Goal: Information Seeking & Learning: Learn about a topic

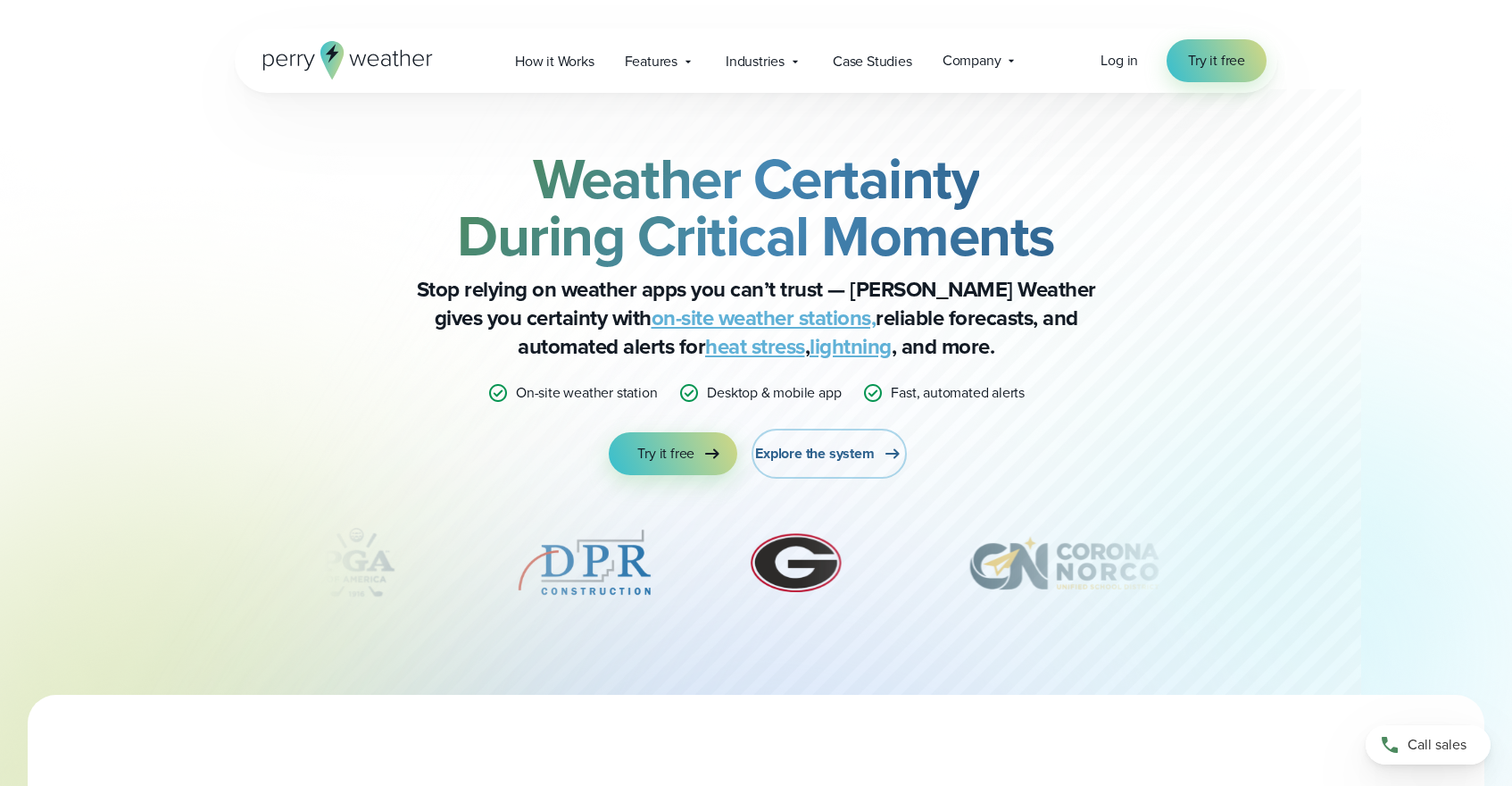
click at [800, 449] on span "Explore the system" at bounding box center [814, 454] width 119 height 22
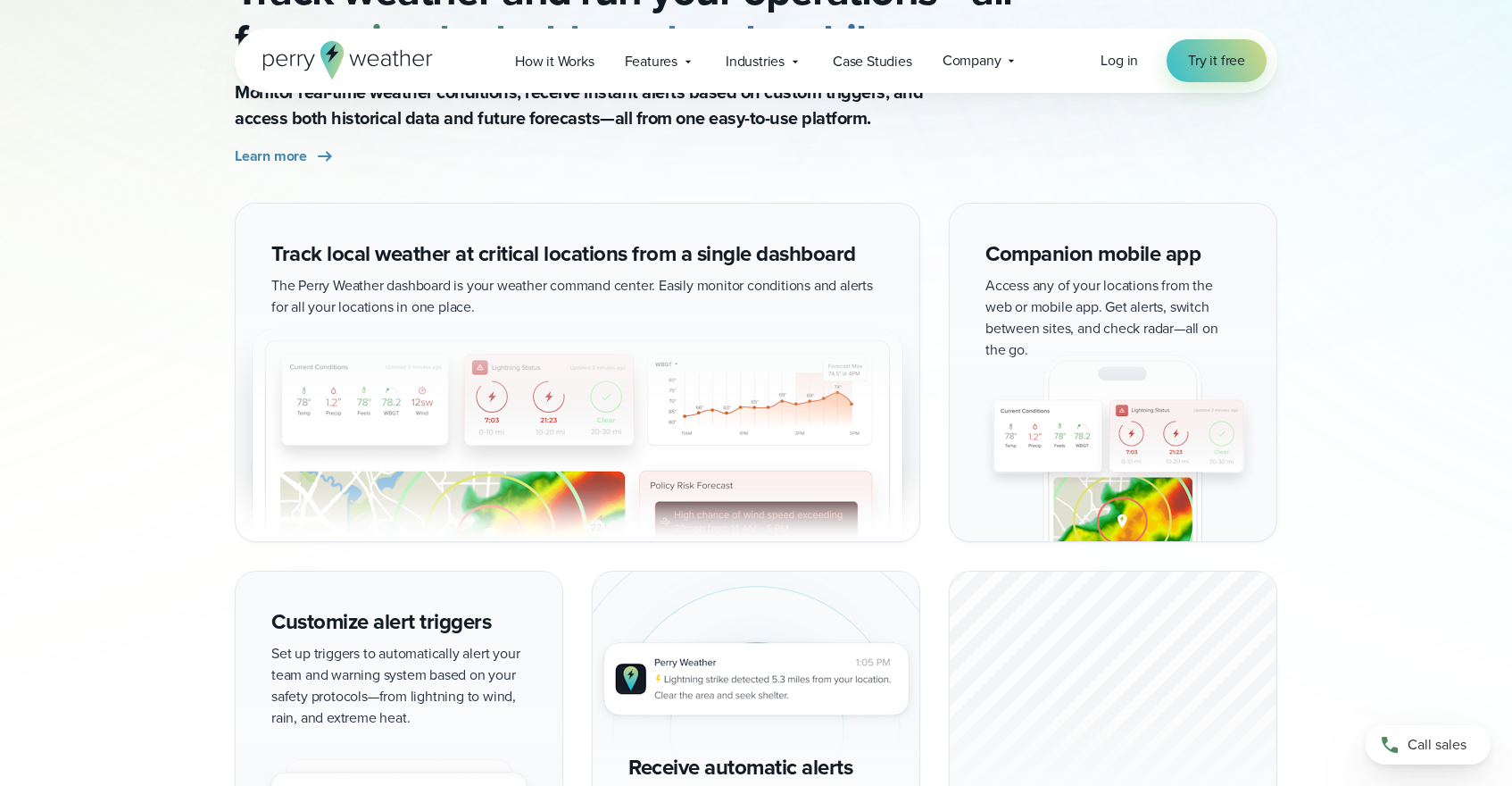
scroll to position [1713, 0]
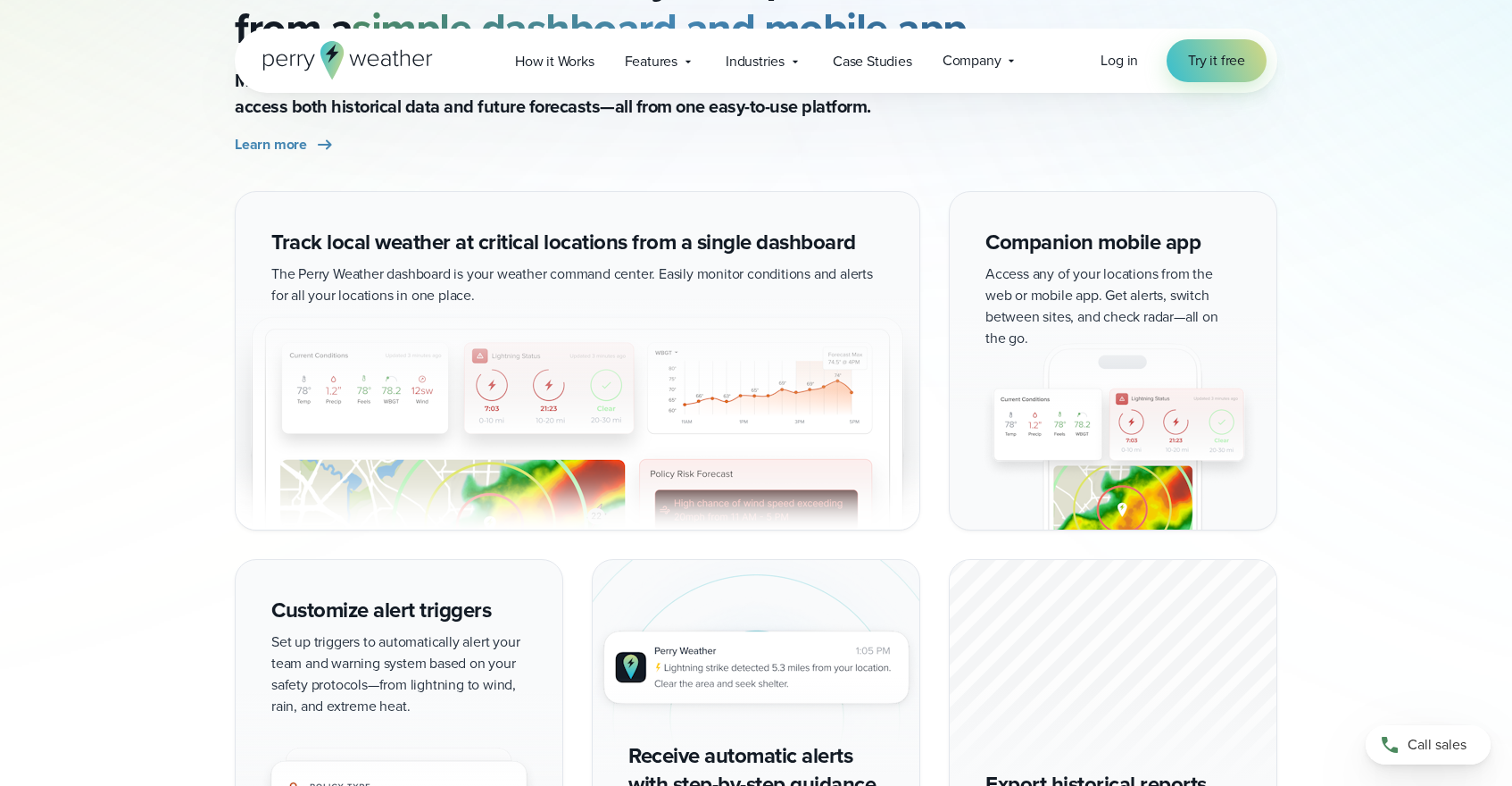
click at [926, 484] on div "Track local weather at critical locations from a single dashboard The Perry Wea…" at bounding box center [756, 548] width 1042 height 715
click at [964, 495] on img at bounding box center [1113, 422] width 326 height 213
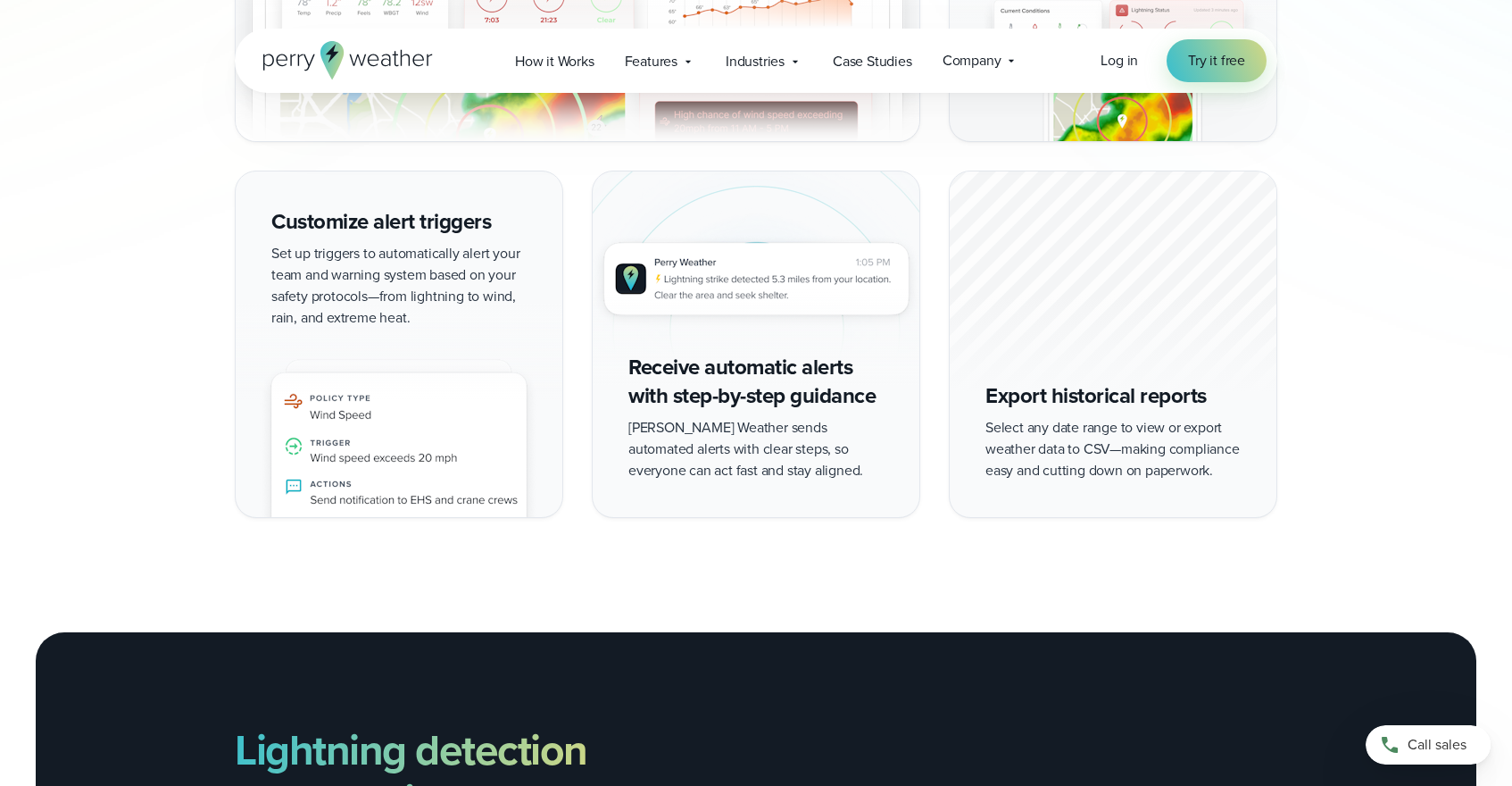
scroll to position [2104, 0]
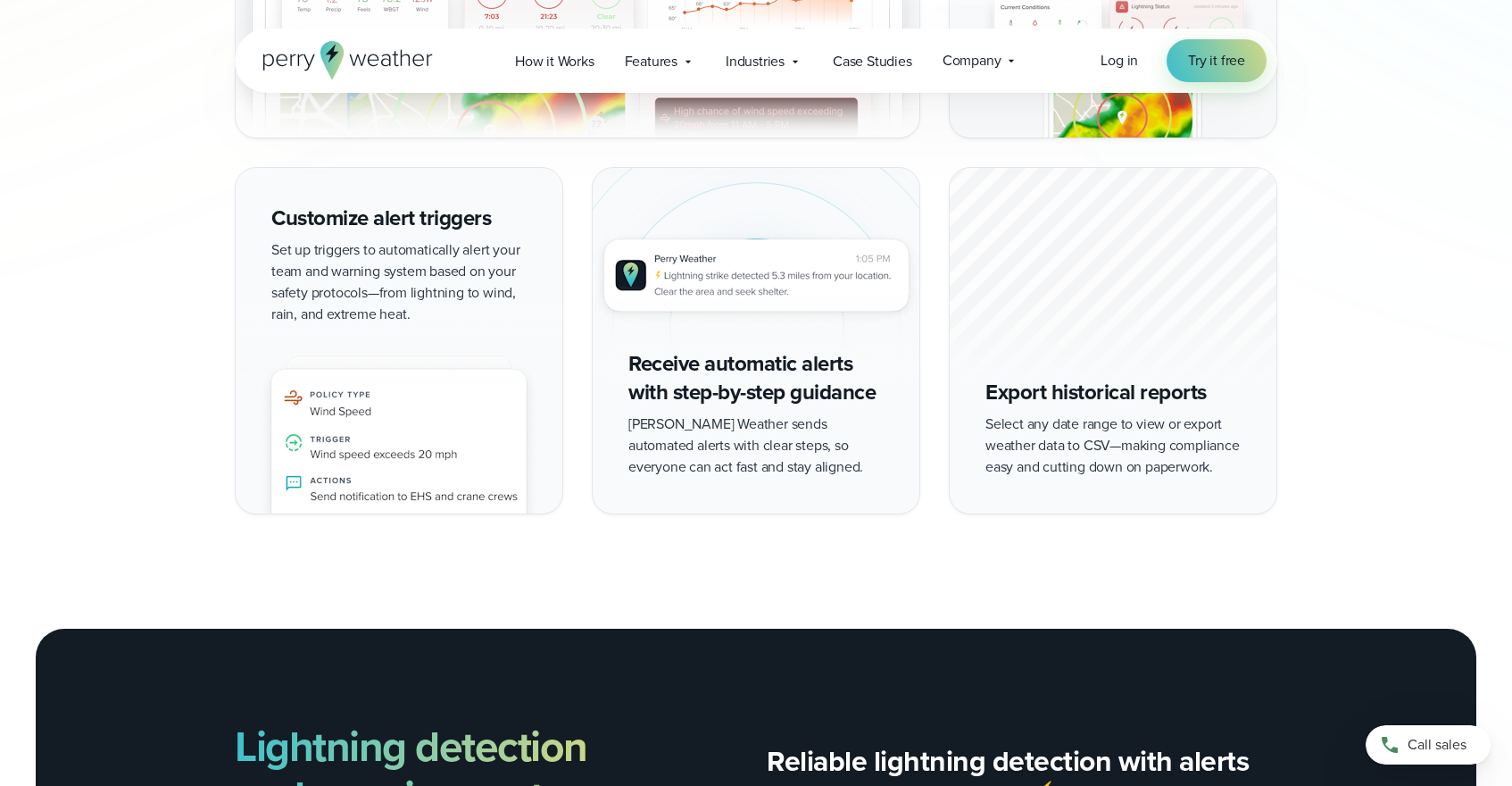
click at [460, 439] on img at bounding box center [399, 406] width 326 height 213
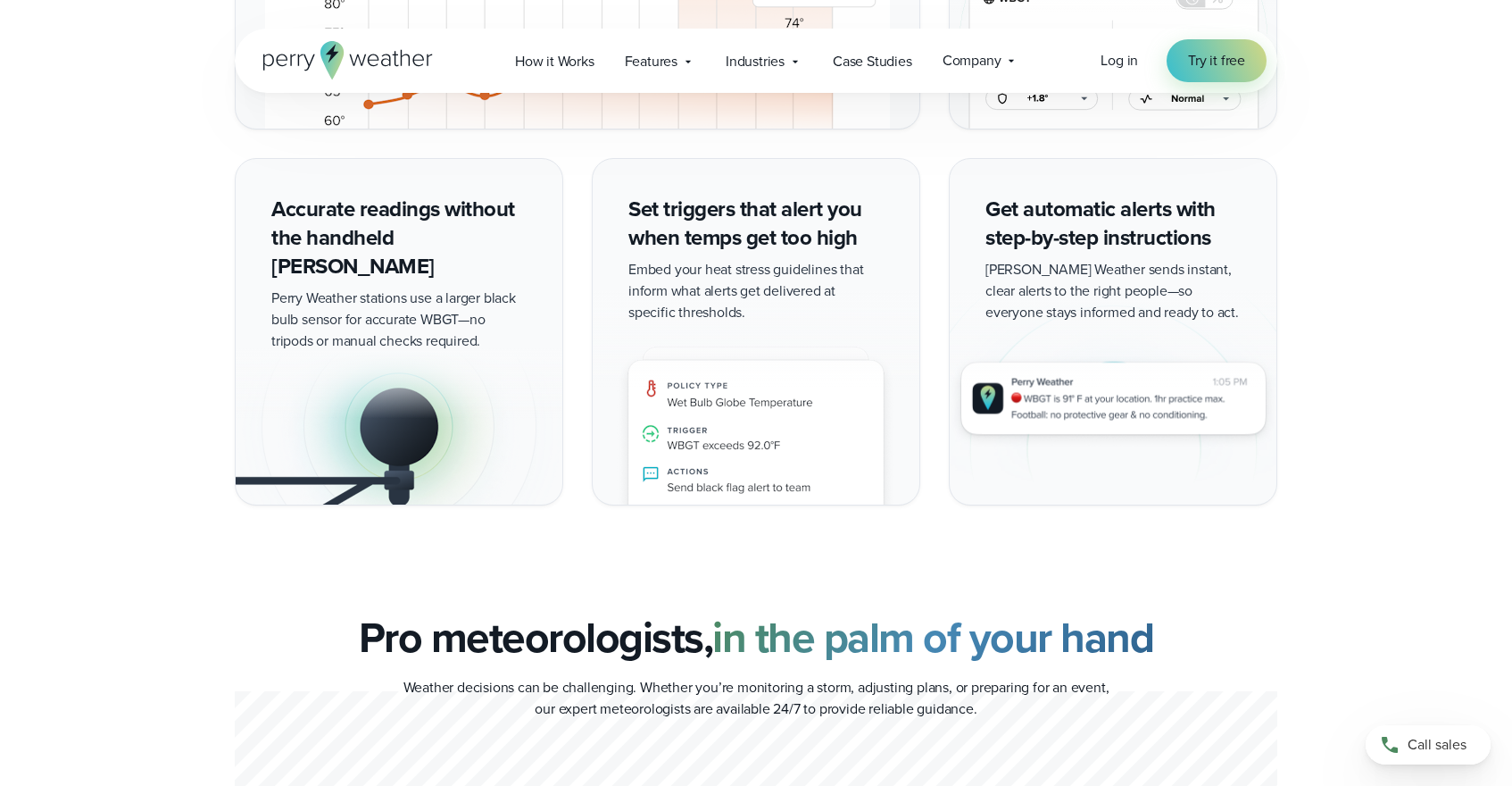
scroll to position [3608, 0]
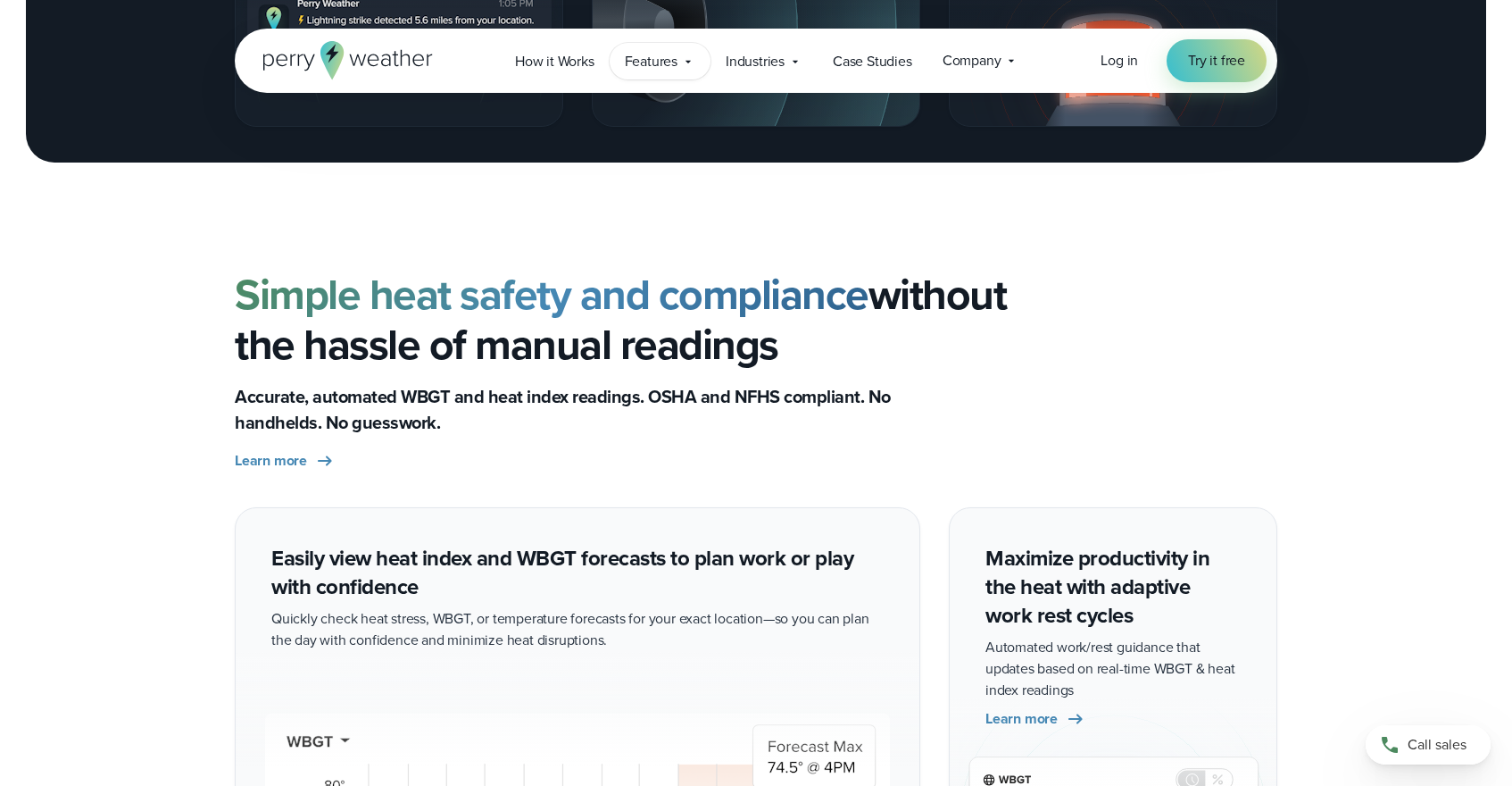
click at [664, 70] on span "Features" at bounding box center [651, 62] width 53 height 22
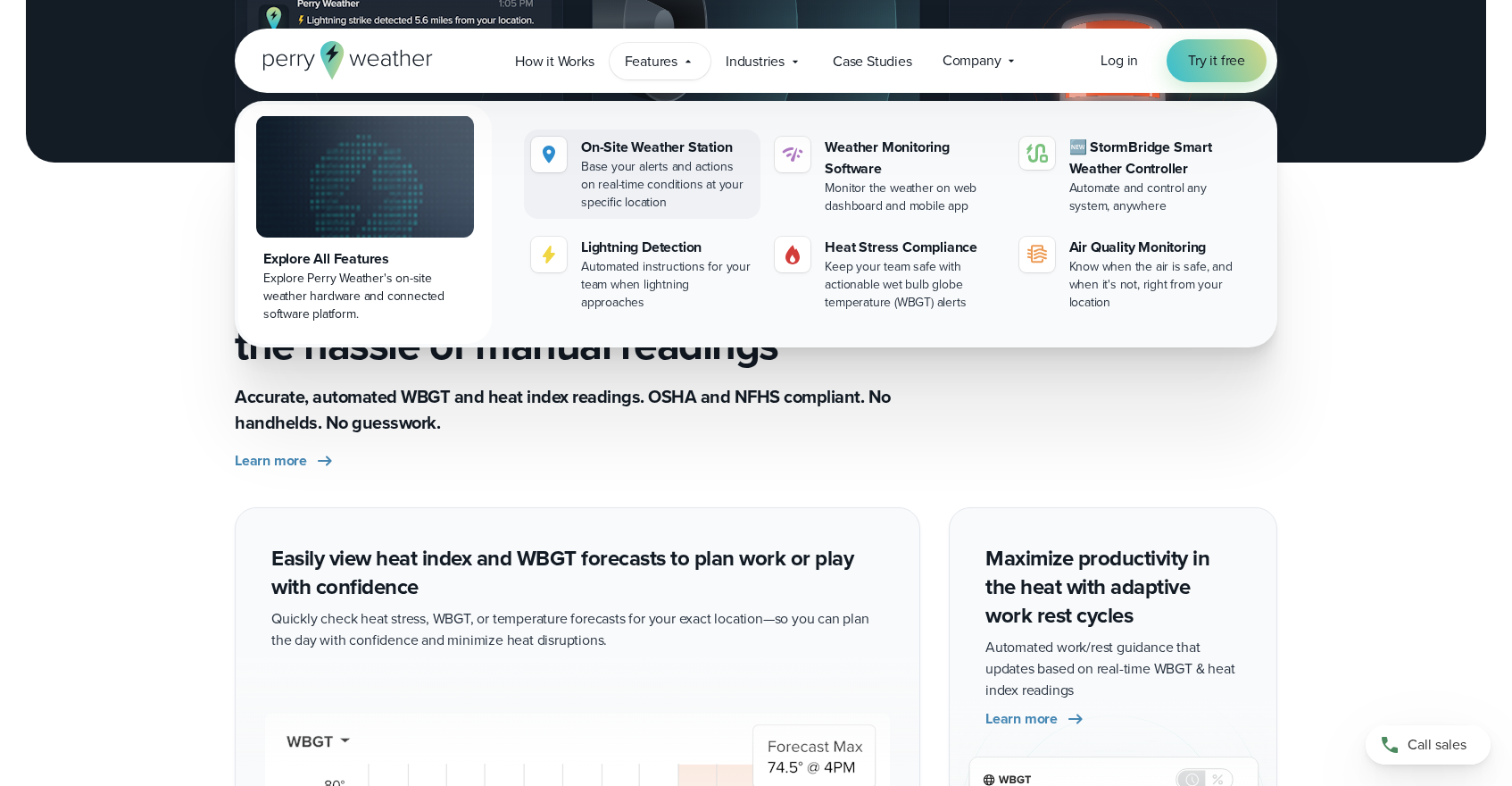
click at [615, 131] on link "On-Site Weather Station Base your alerts and actions on real-time conditions at…" at bounding box center [642, 174] width 237 height 89
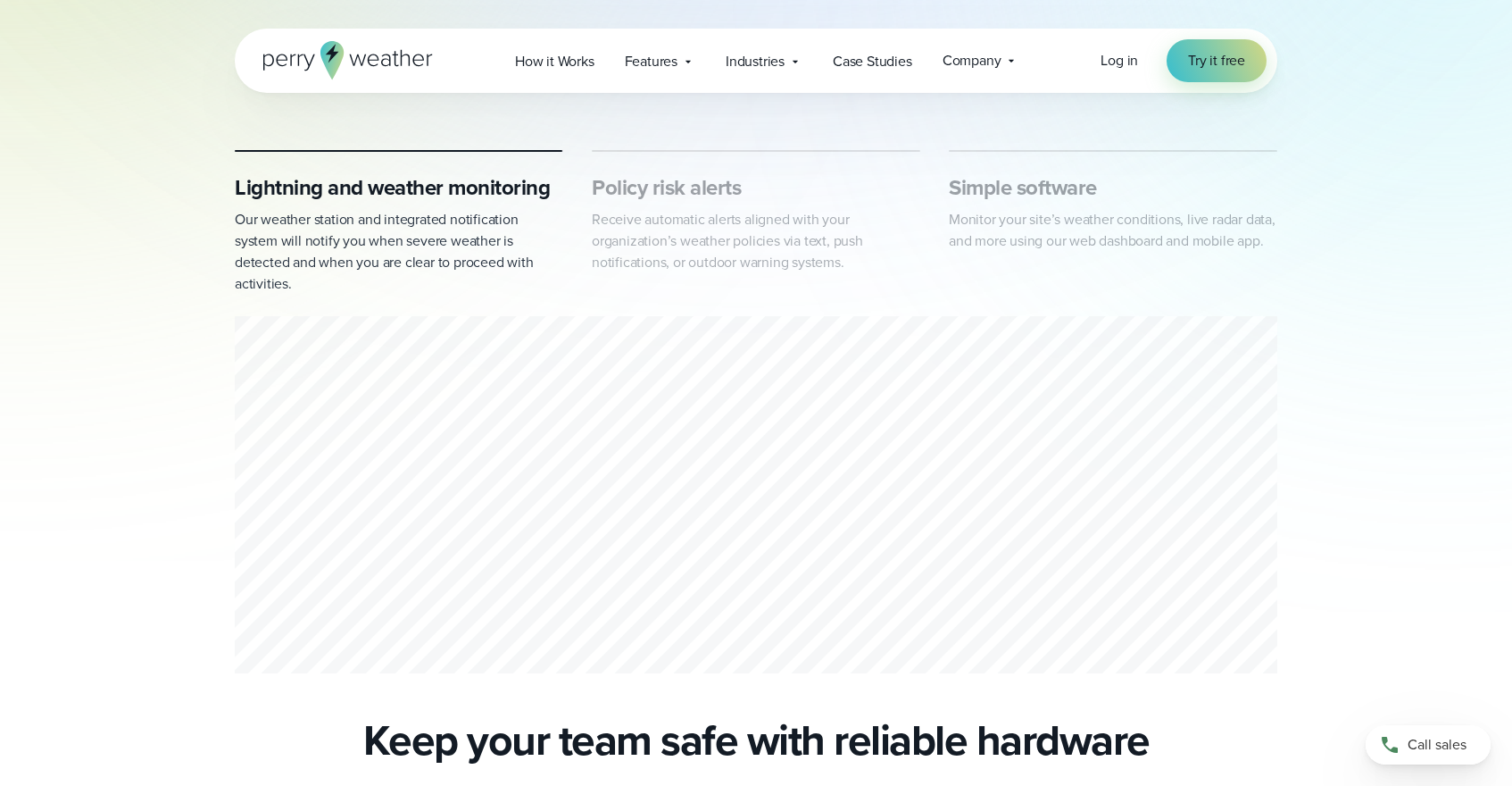
scroll to position [930, 0]
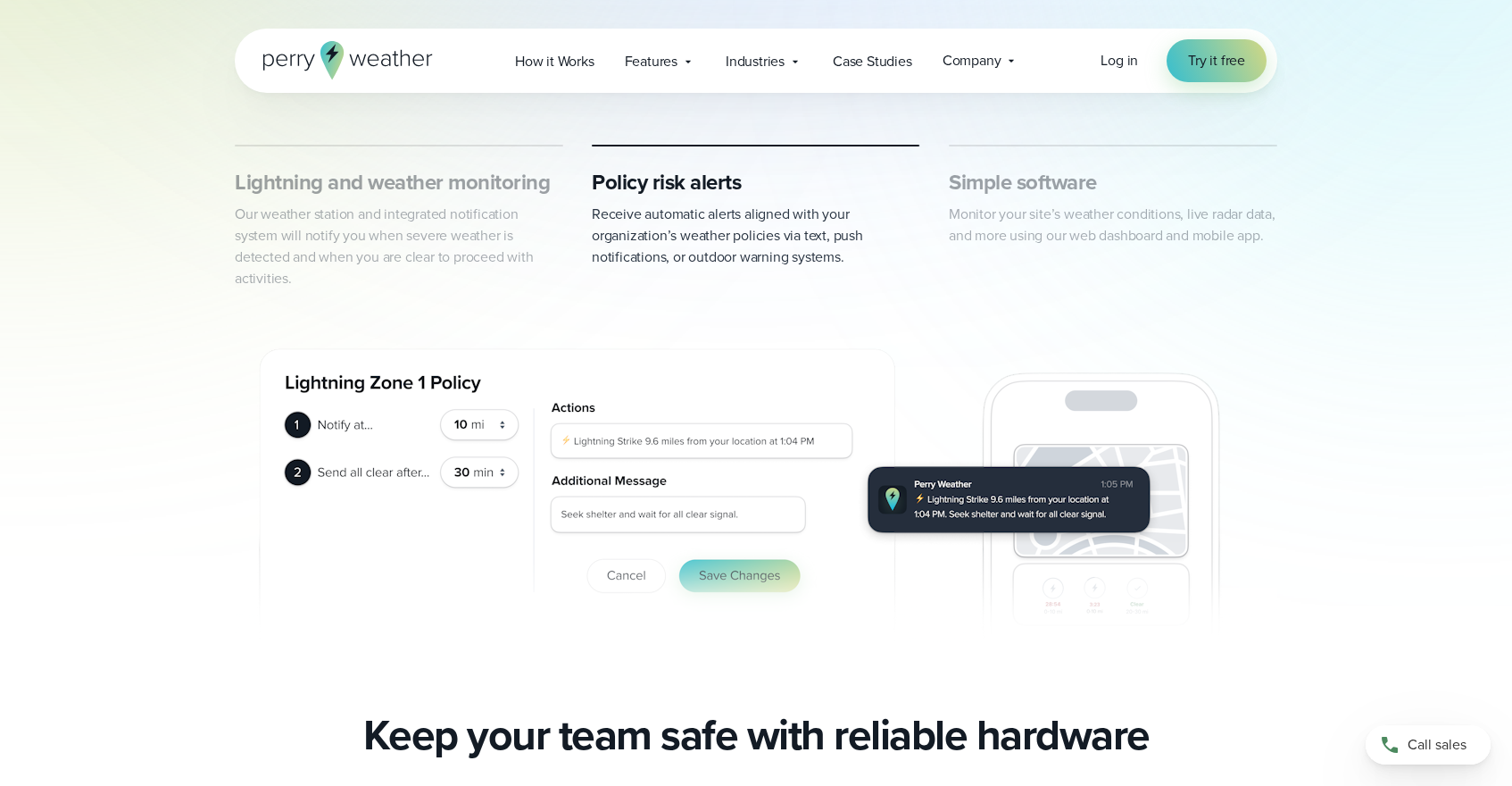
click at [131, 324] on div "Lightning and weather monitoring Our weather station and integrated notificatio…" at bounding box center [756, 410] width 1285 height 529
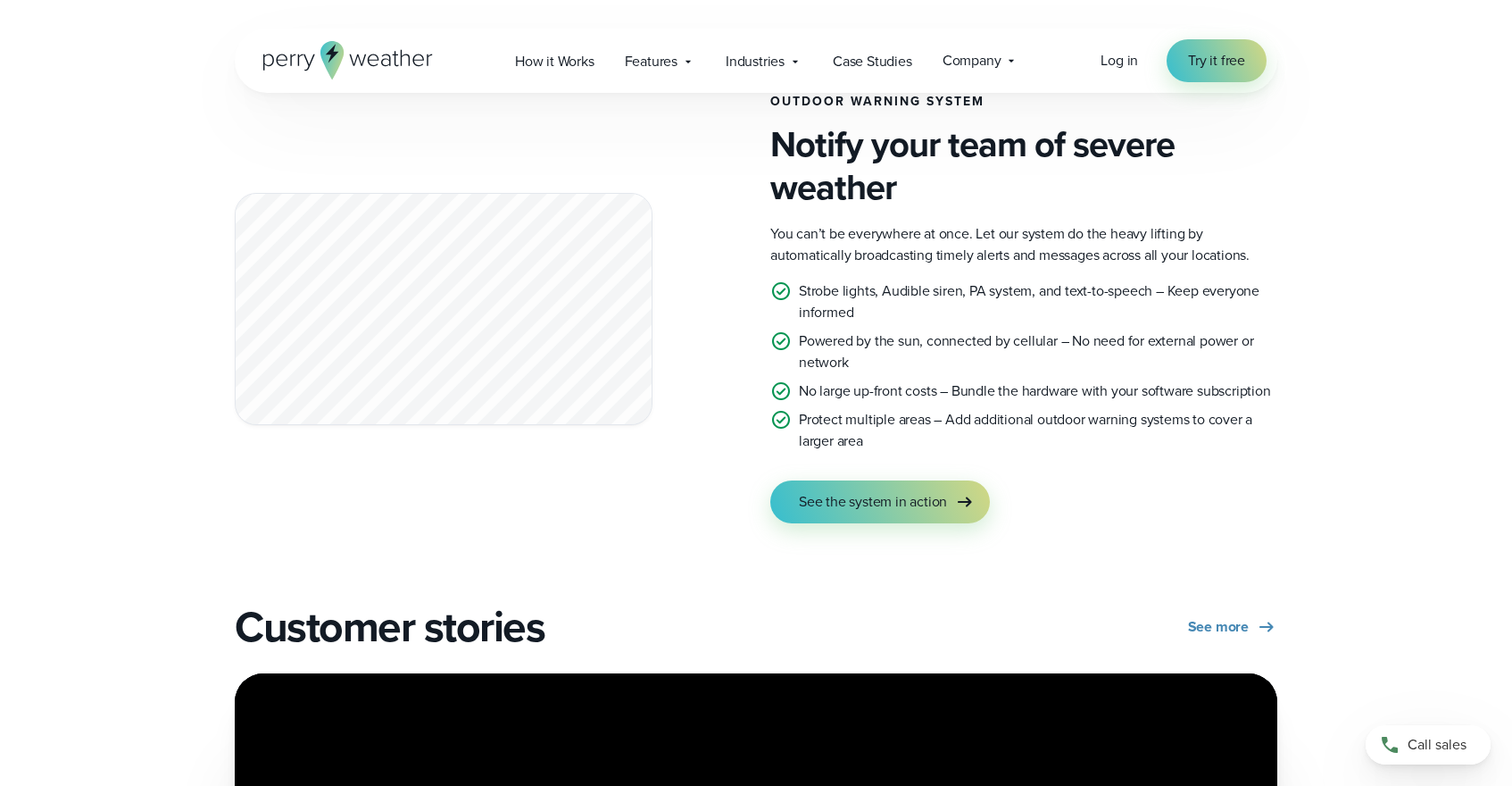
scroll to position [3121, 0]
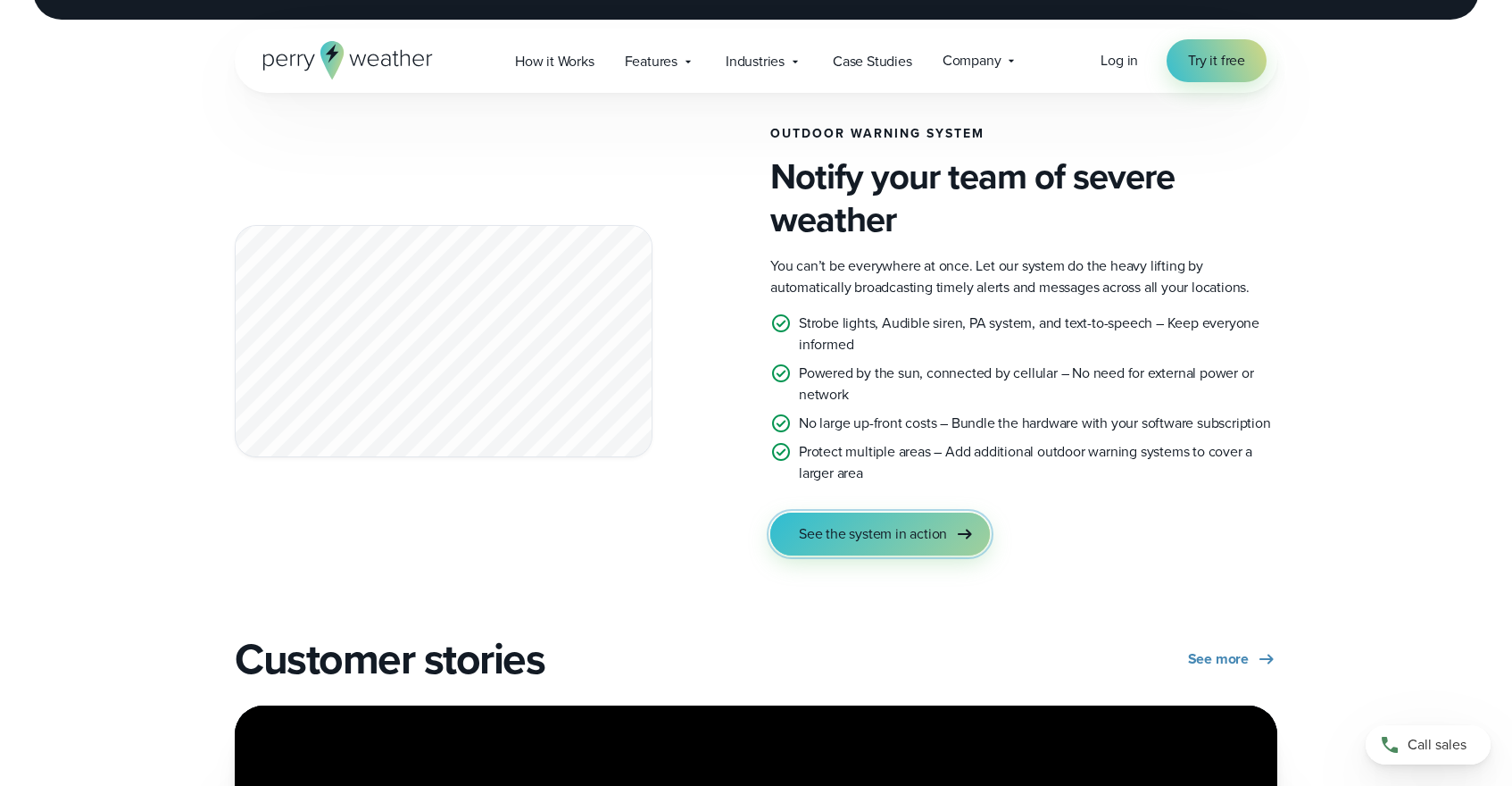
click at [804, 532] on span "See the system in action" at bounding box center [872, 534] width 148 height 22
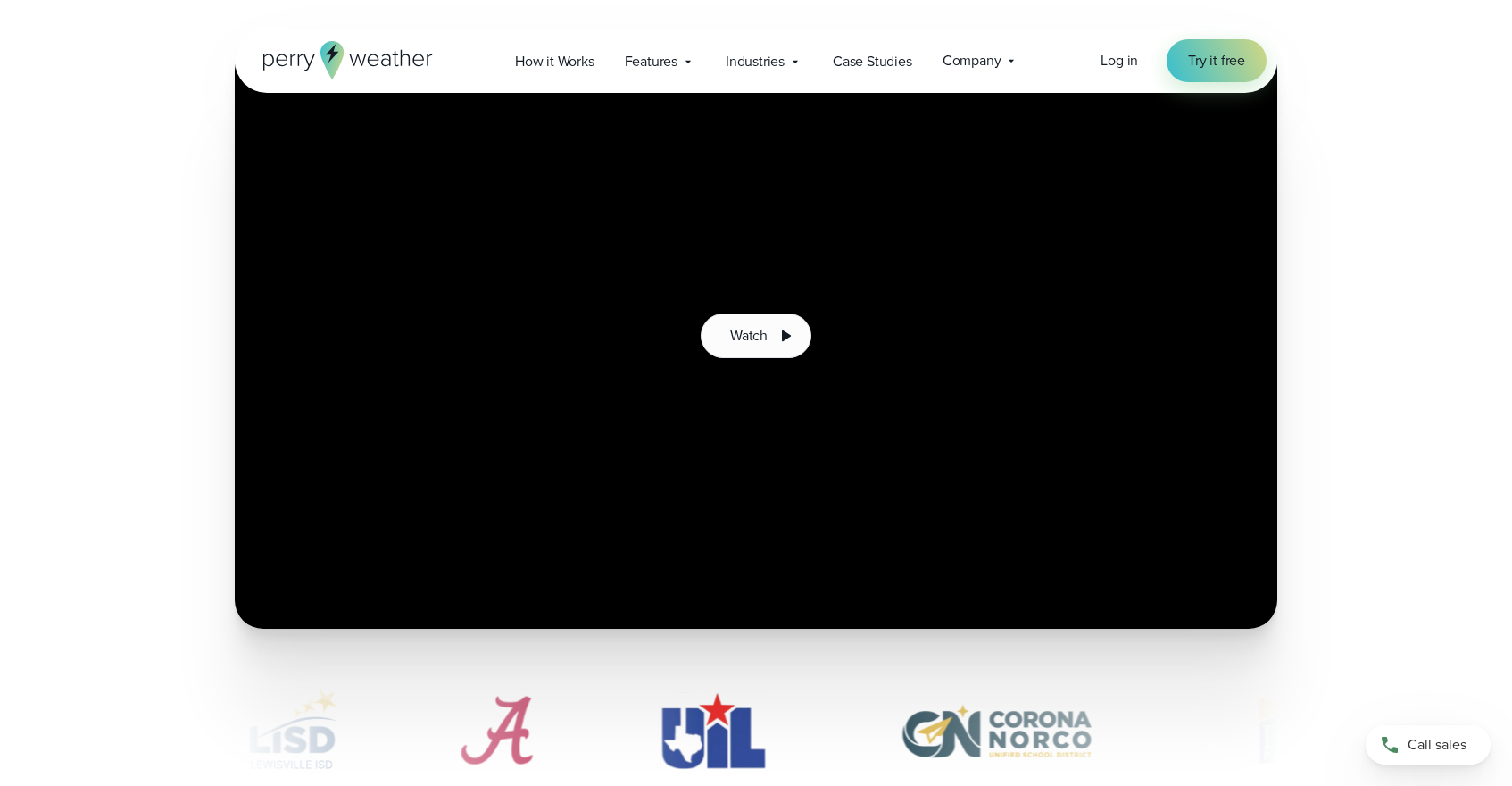
scroll to position [309, 0]
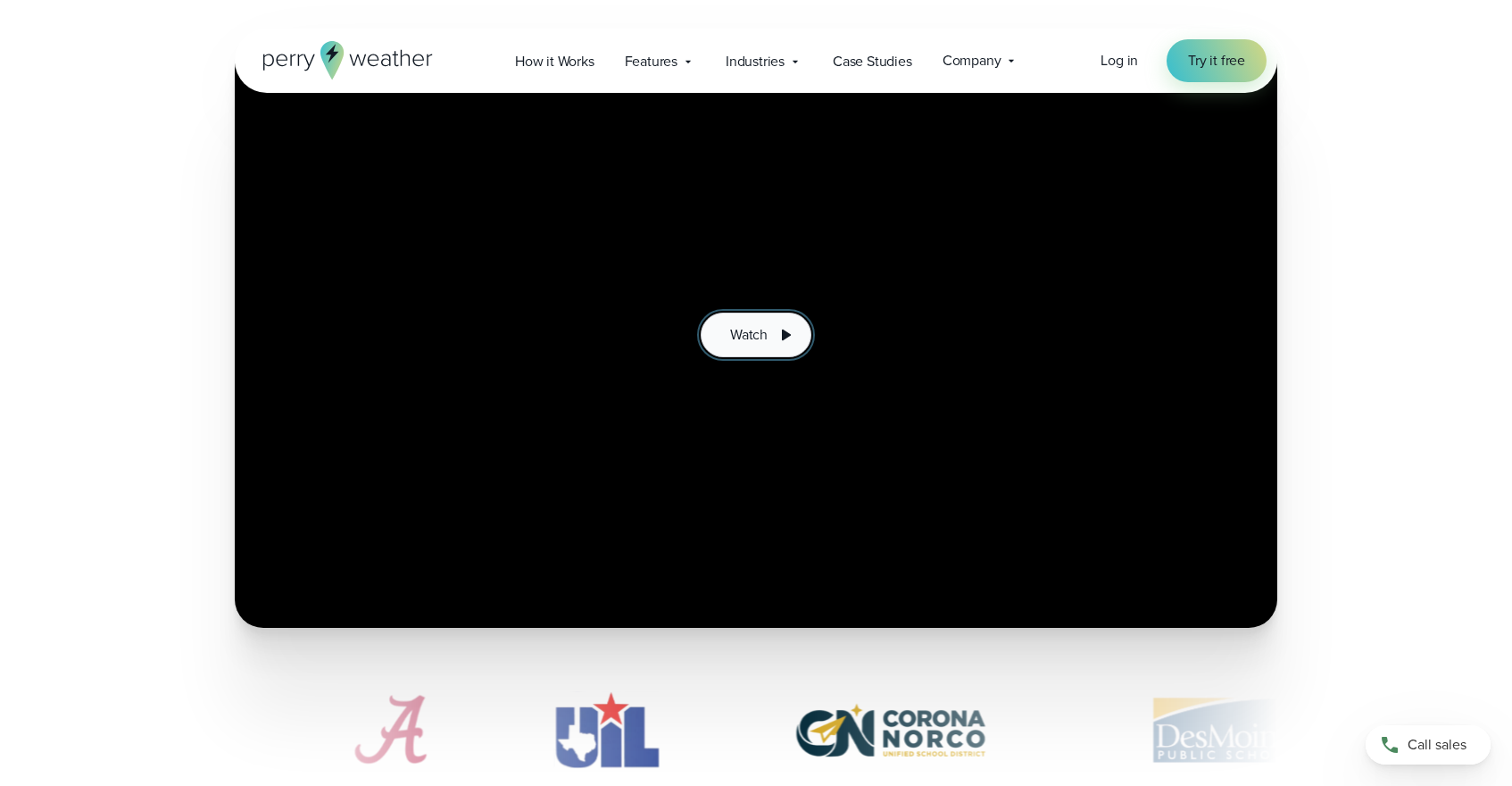
click at [760, 327] on span "Watch" at bounding box center [749, 335] width 37 height 22
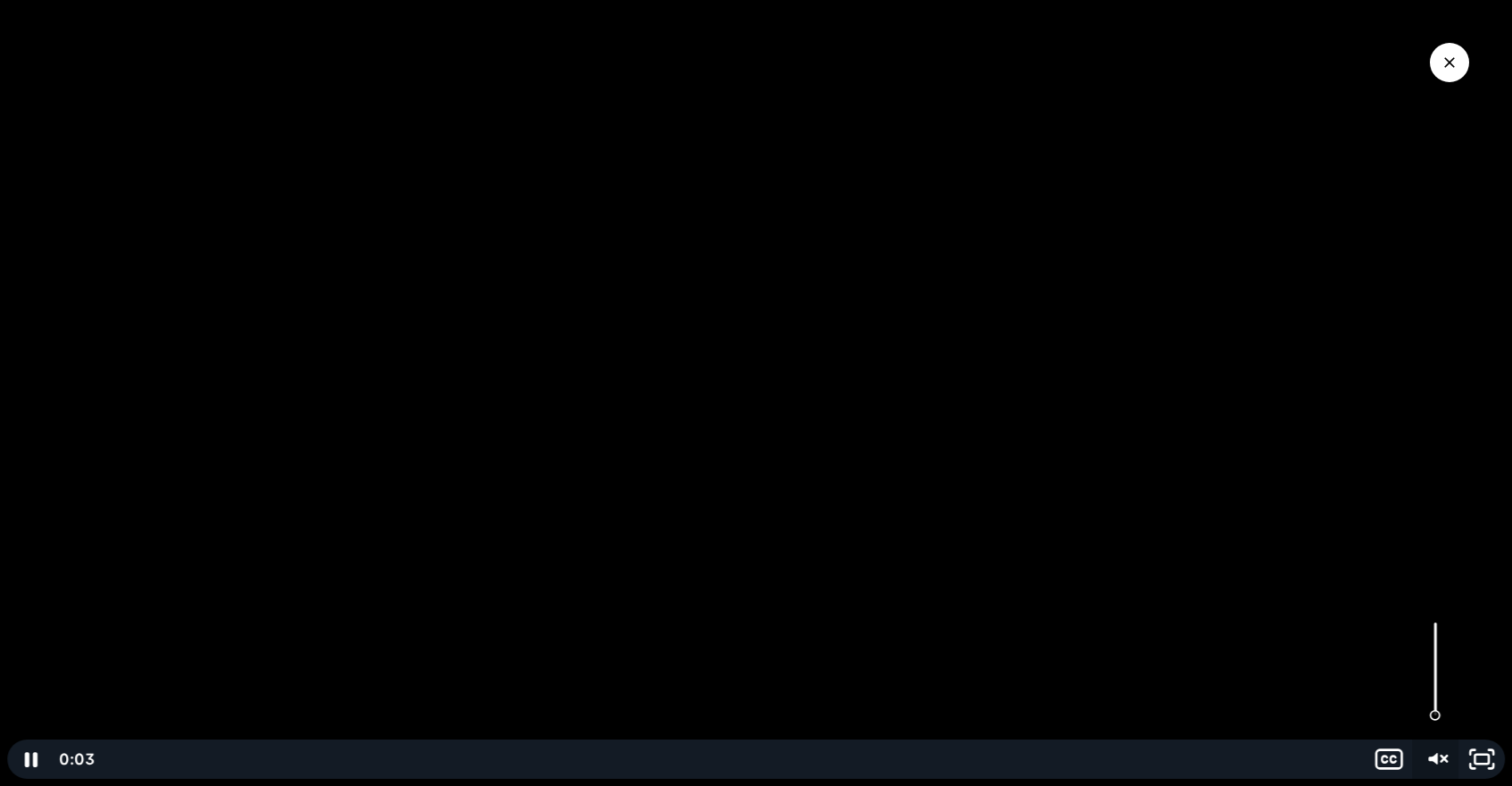
click at [1430, 754] on icon "Unmute" at bounding box center [1435, 758] width 46 height 39
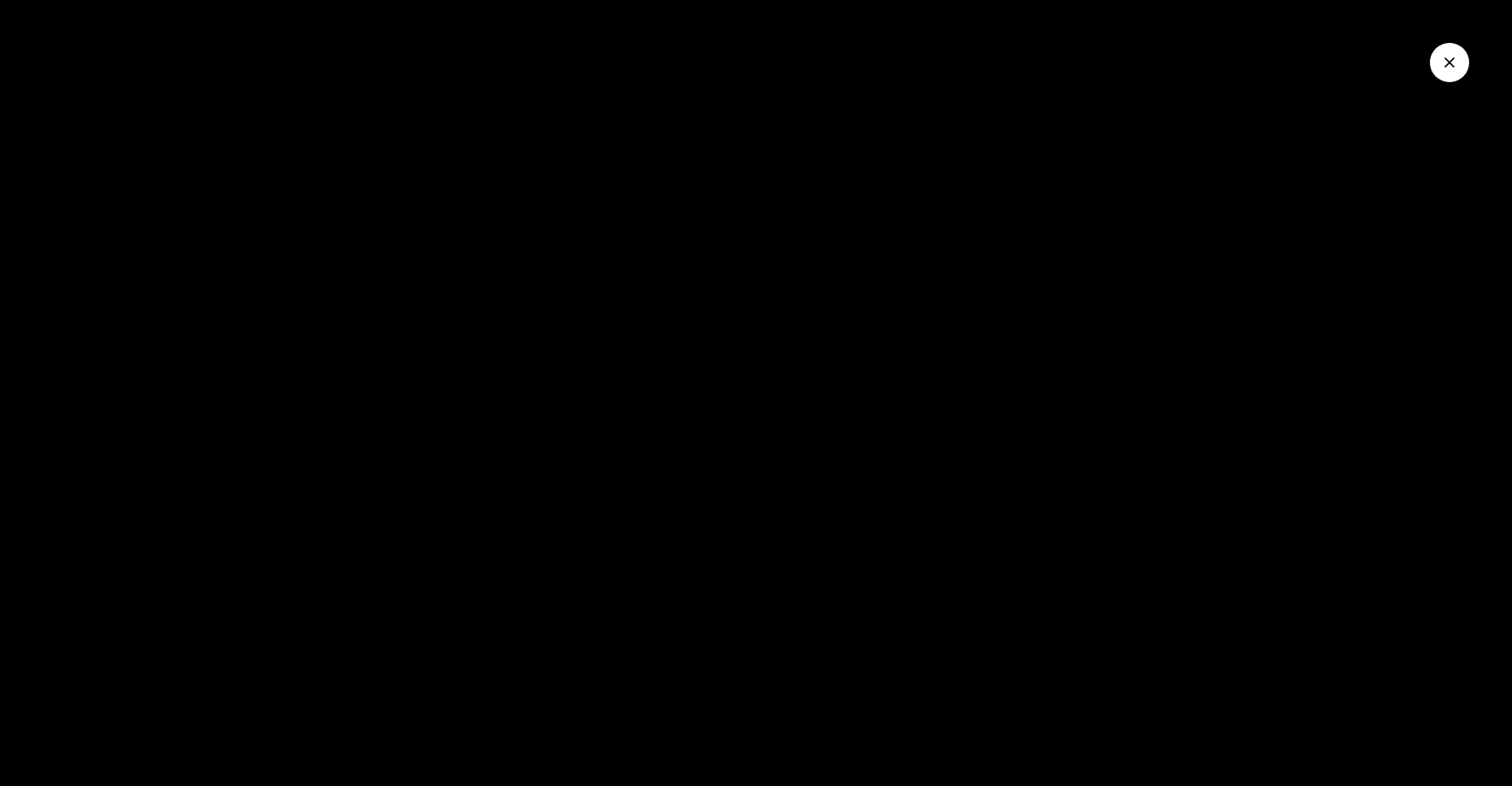
click at [1453, 70] on icon "Close Video" at bounding box center [1450, 63] width 18 height 18
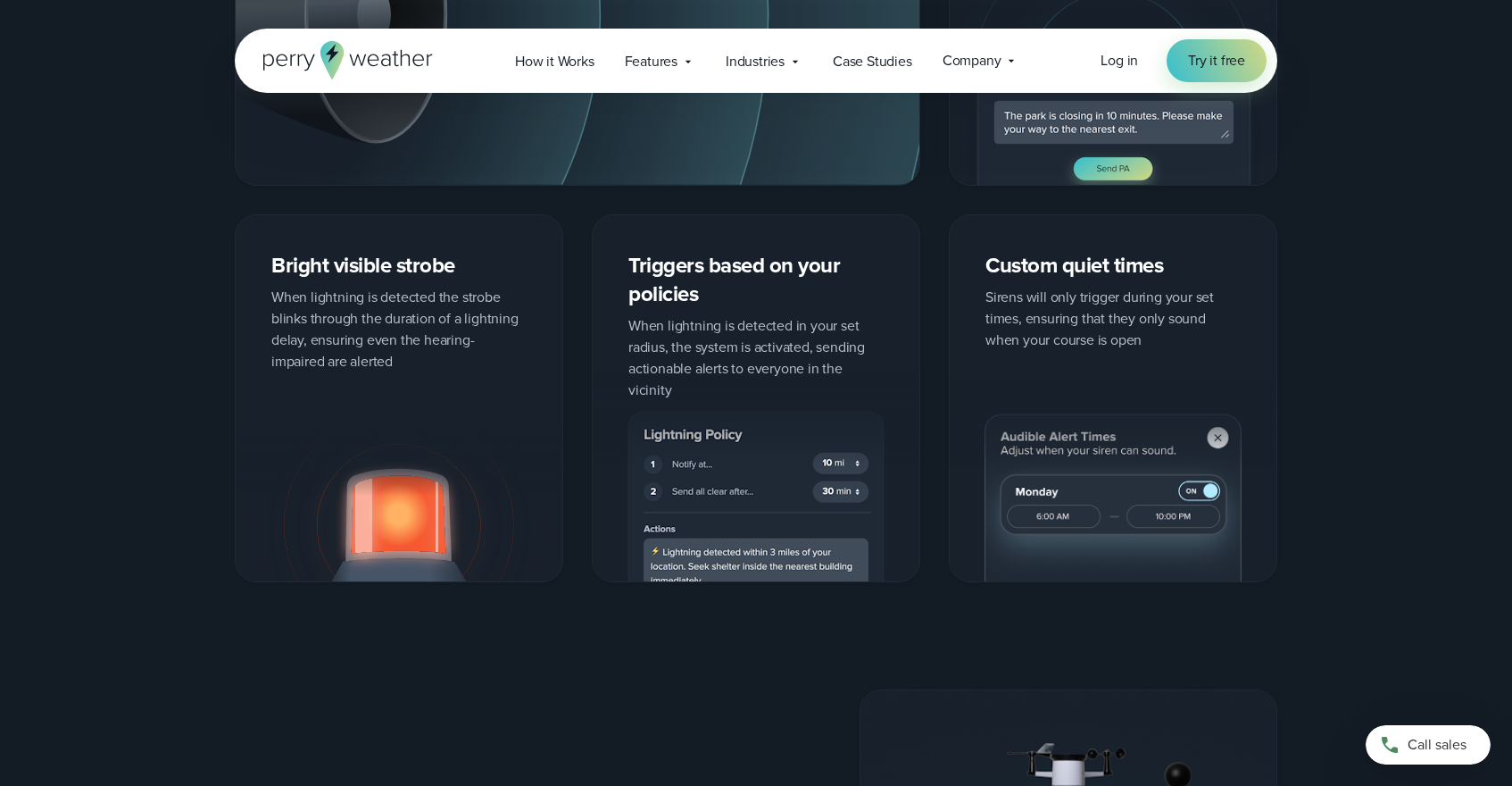
scroll to position [2826, 0]
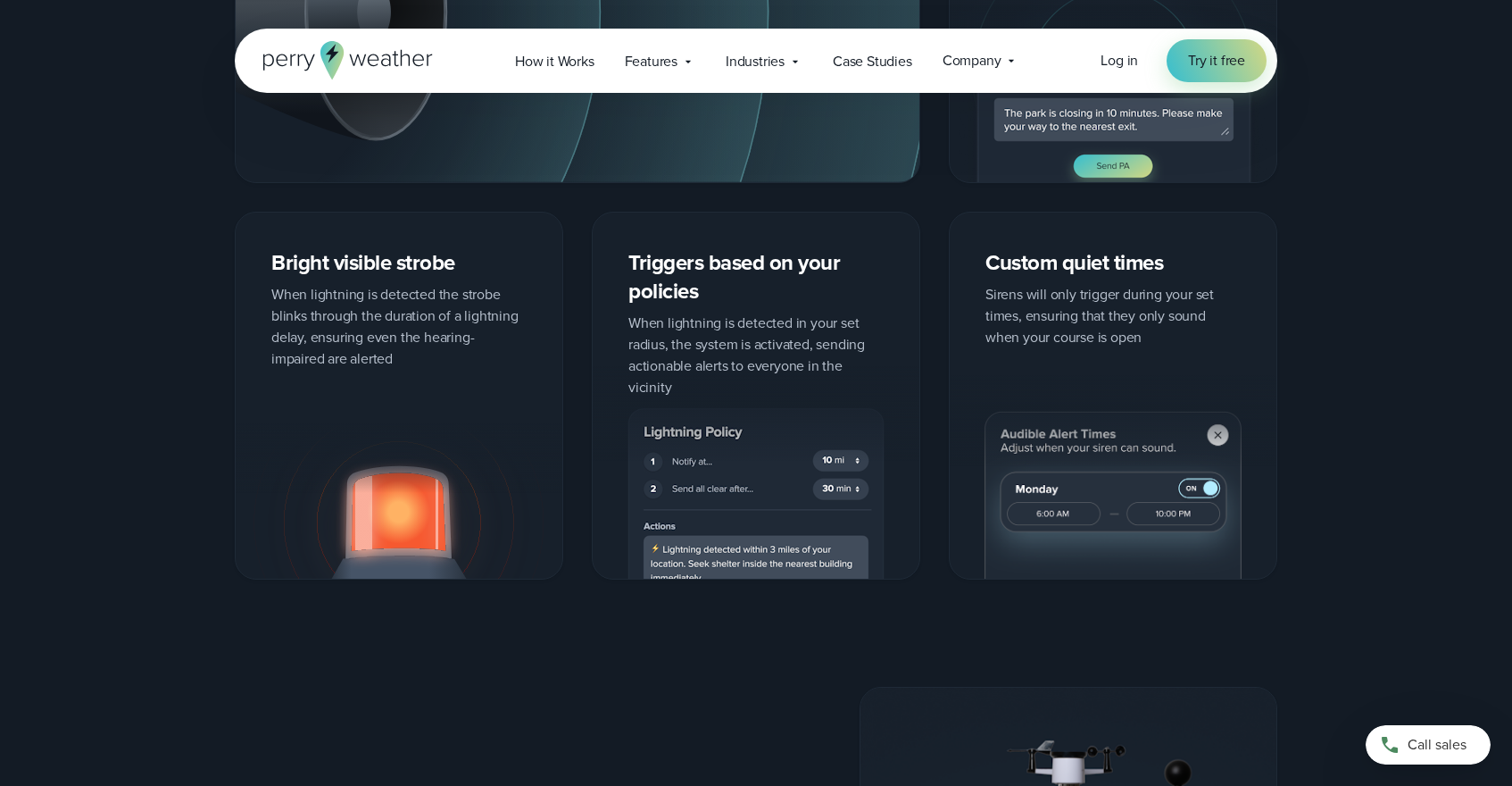
click at [754, 421] on img at bounding box center [756, 471] width 326 height 213
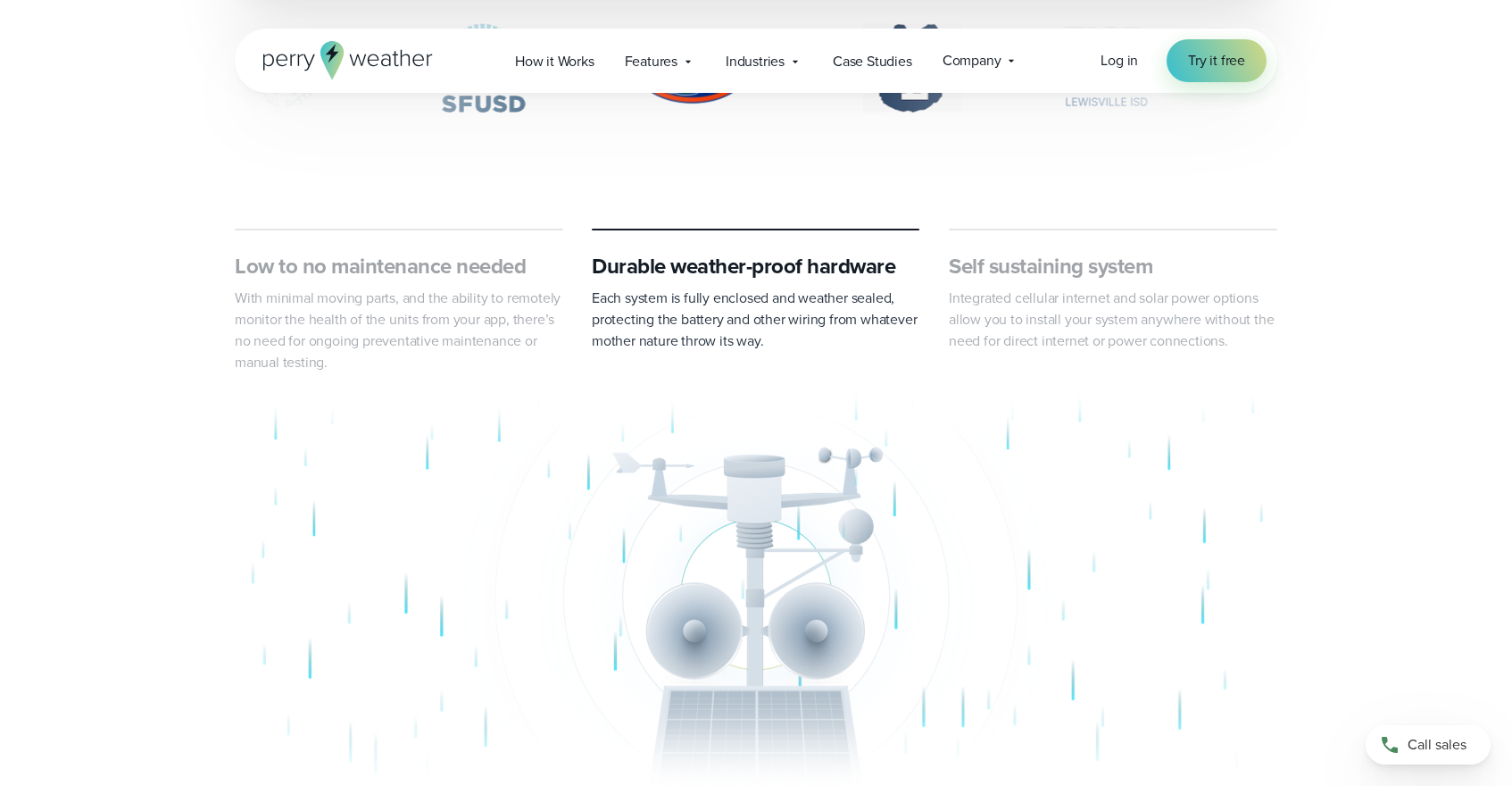
scroll to position [966, 0]
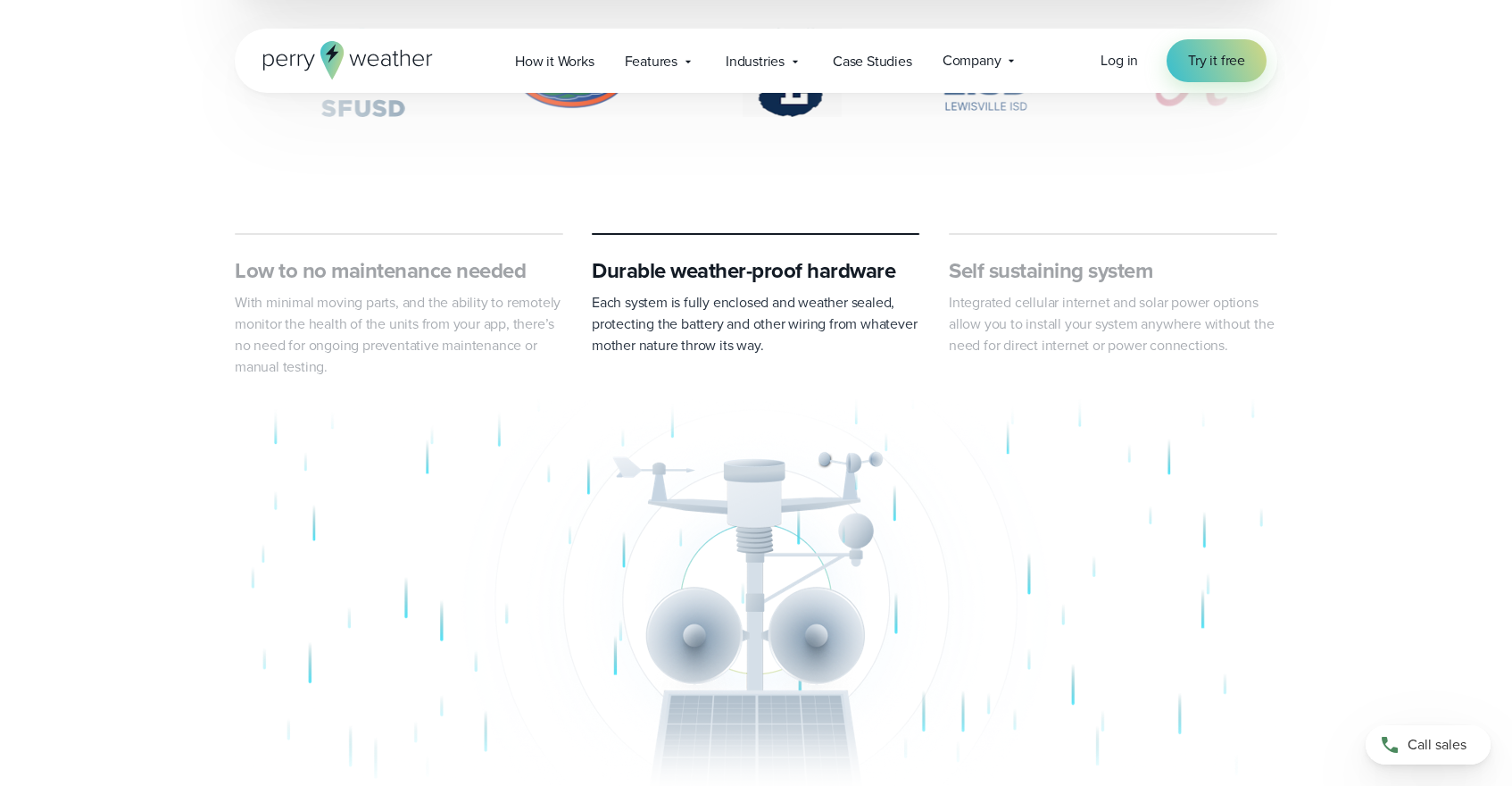
click at [462, 278] on h3 "Low to no maintenance needed" at bounding box center [399, 271] width 328 height 29
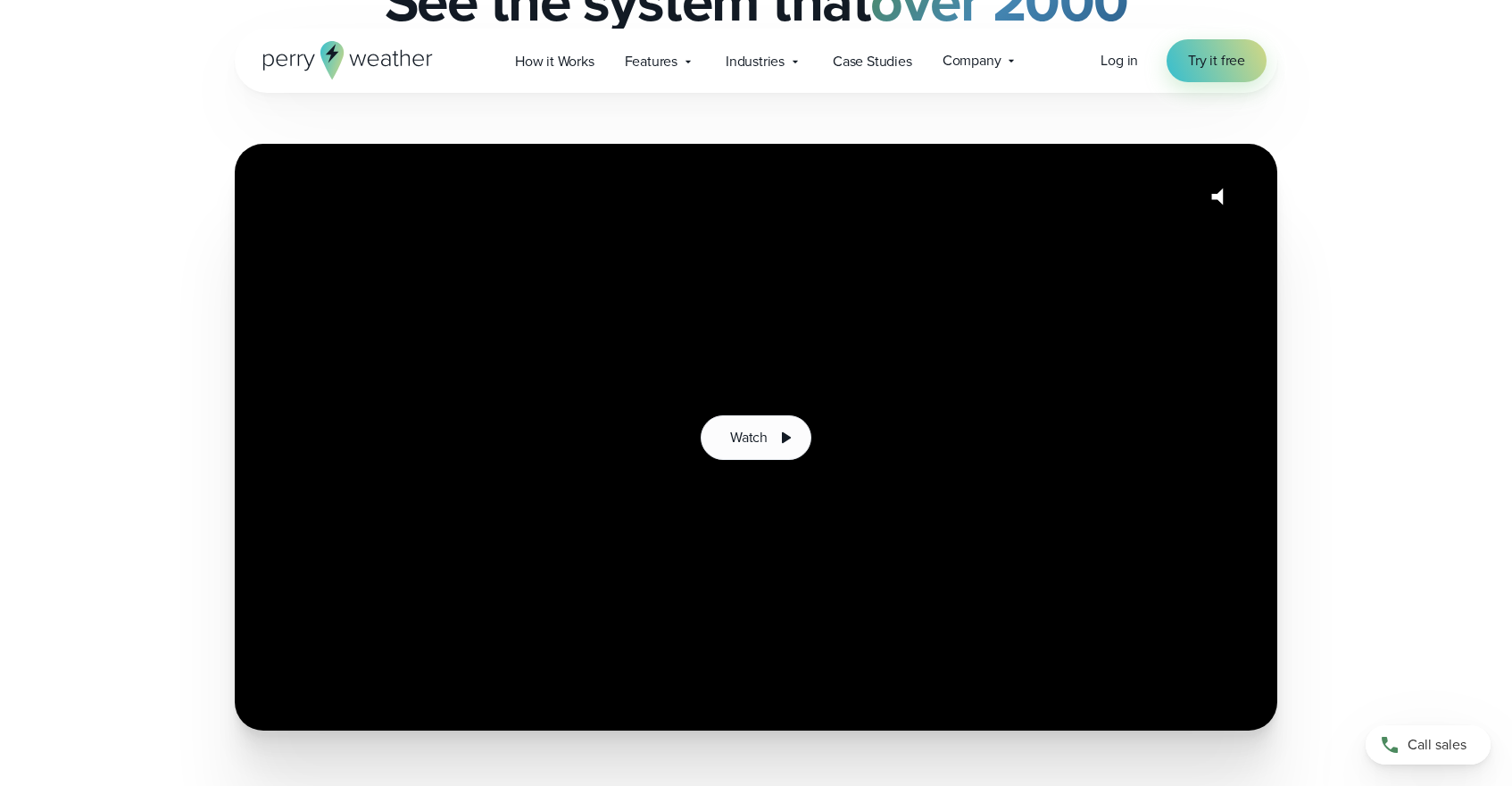
scroll to position [0, 0]
